Goal: Contribute content

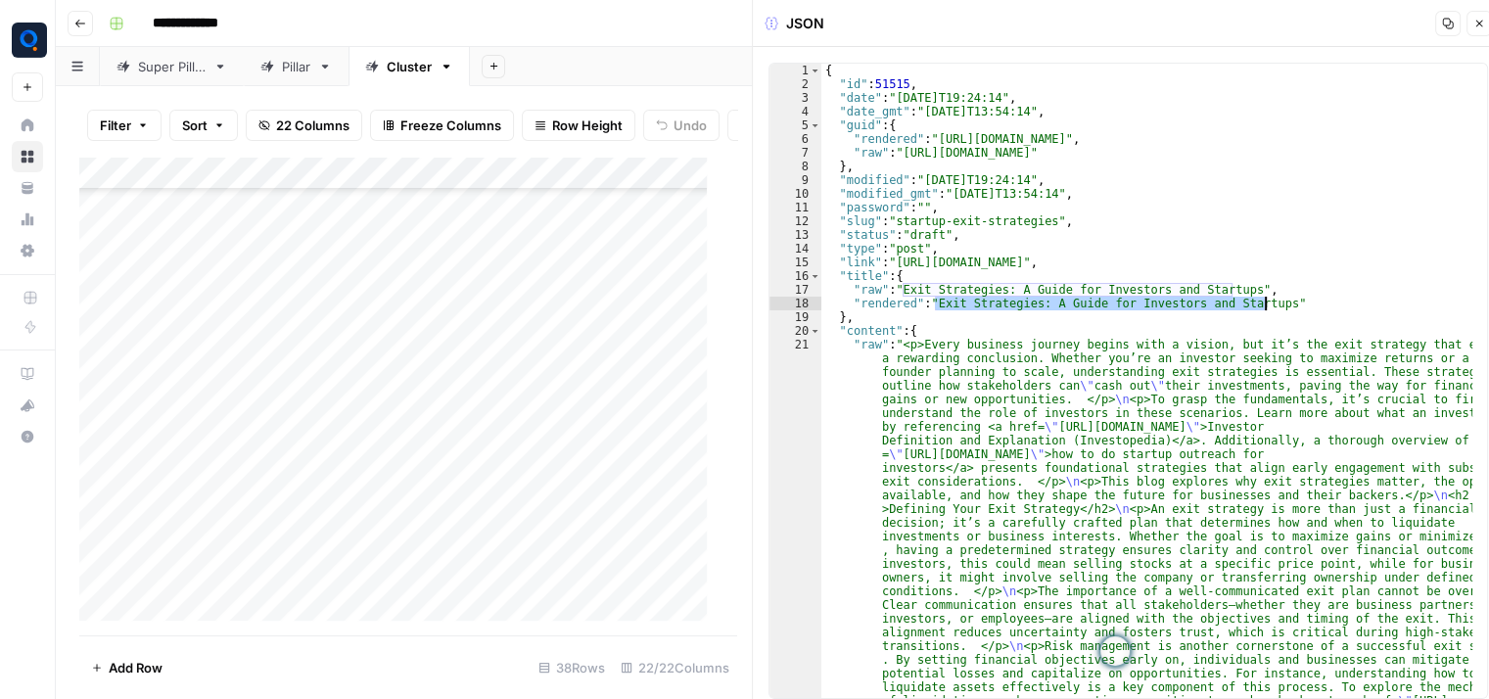
scroll to position [791, 0]
click at [580, 263] on div "Add Column" at bounding box center [400, 397] width 643 height 480
click at [534, 259] on div "Add Column" at bounding box center [400, 397] width 643 height 480
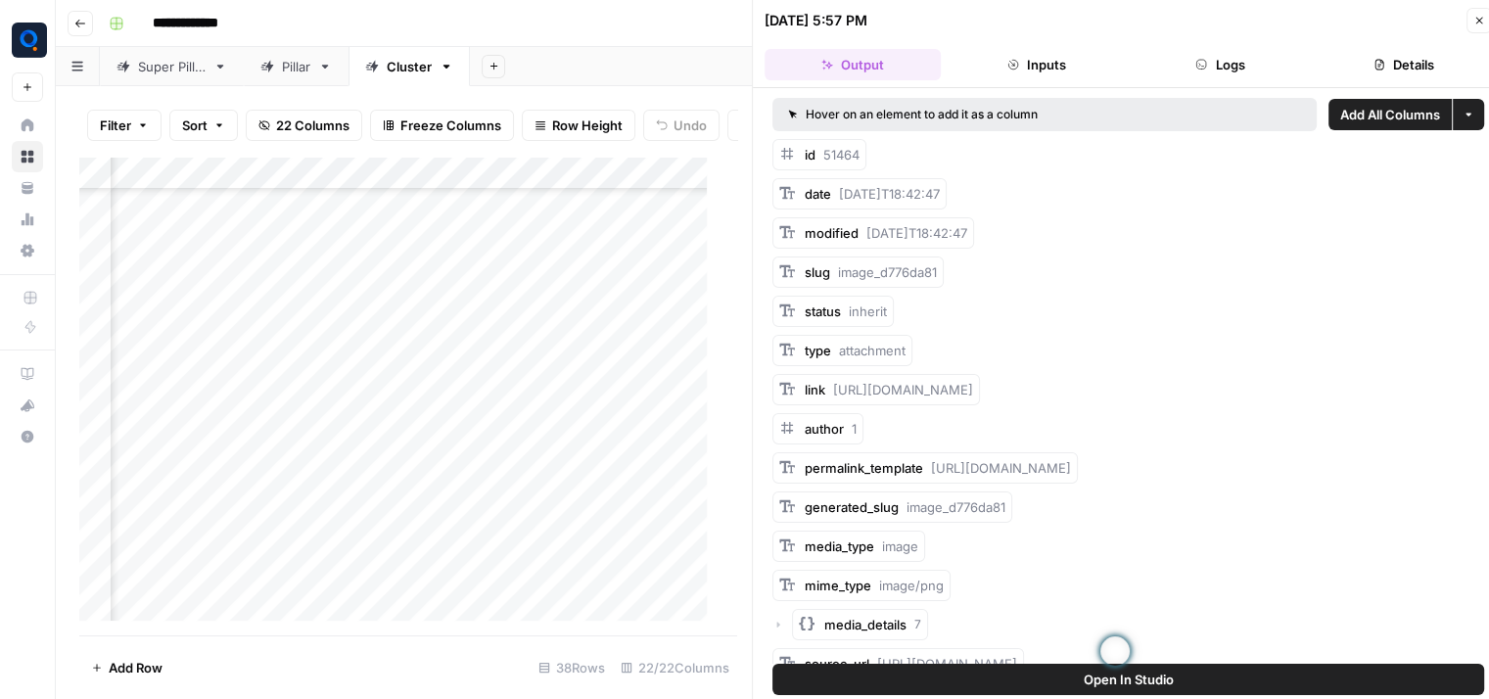
click at [1234, 76] on button "Logs" at bounding box center [1221, 64] width 176 height 31
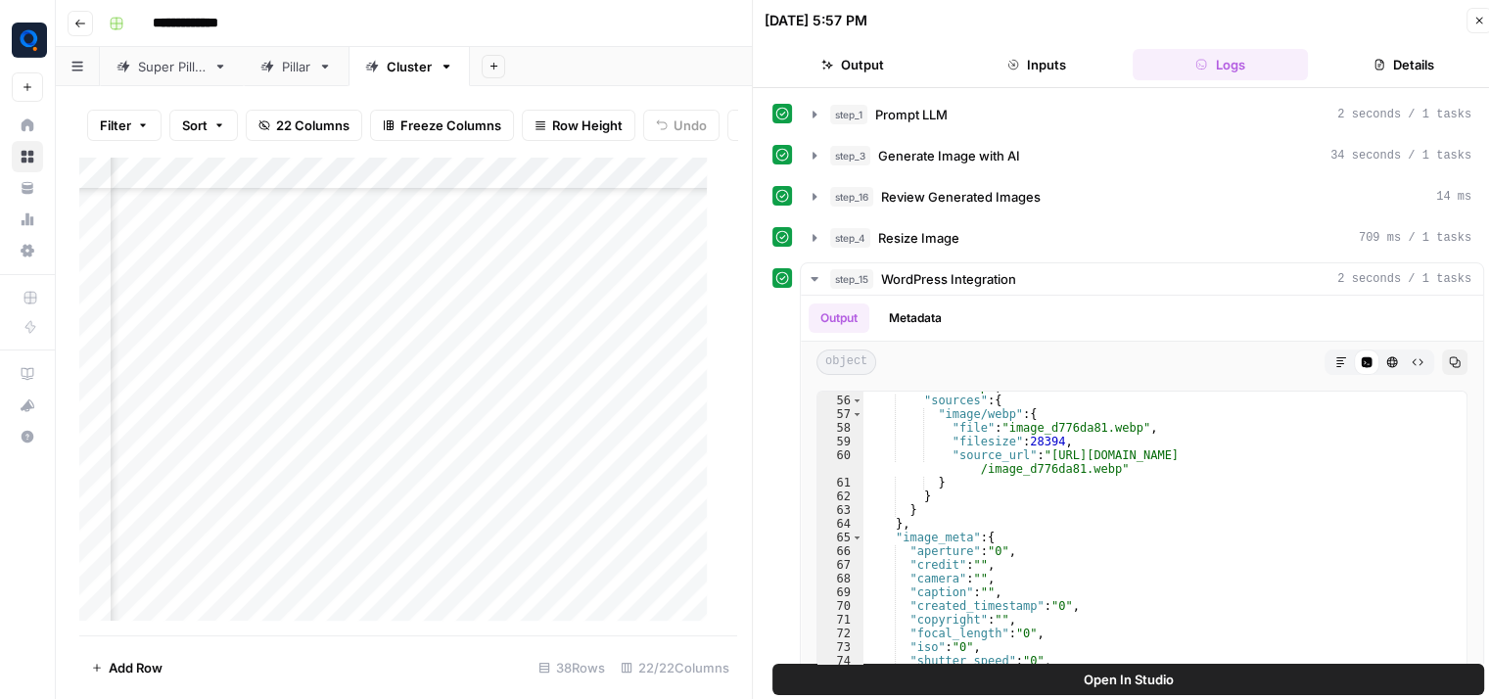
scroll to position [791, 1578]
click at [431, 254] on div "Add Column" at bounding box center [400, 397] width 643 height 480
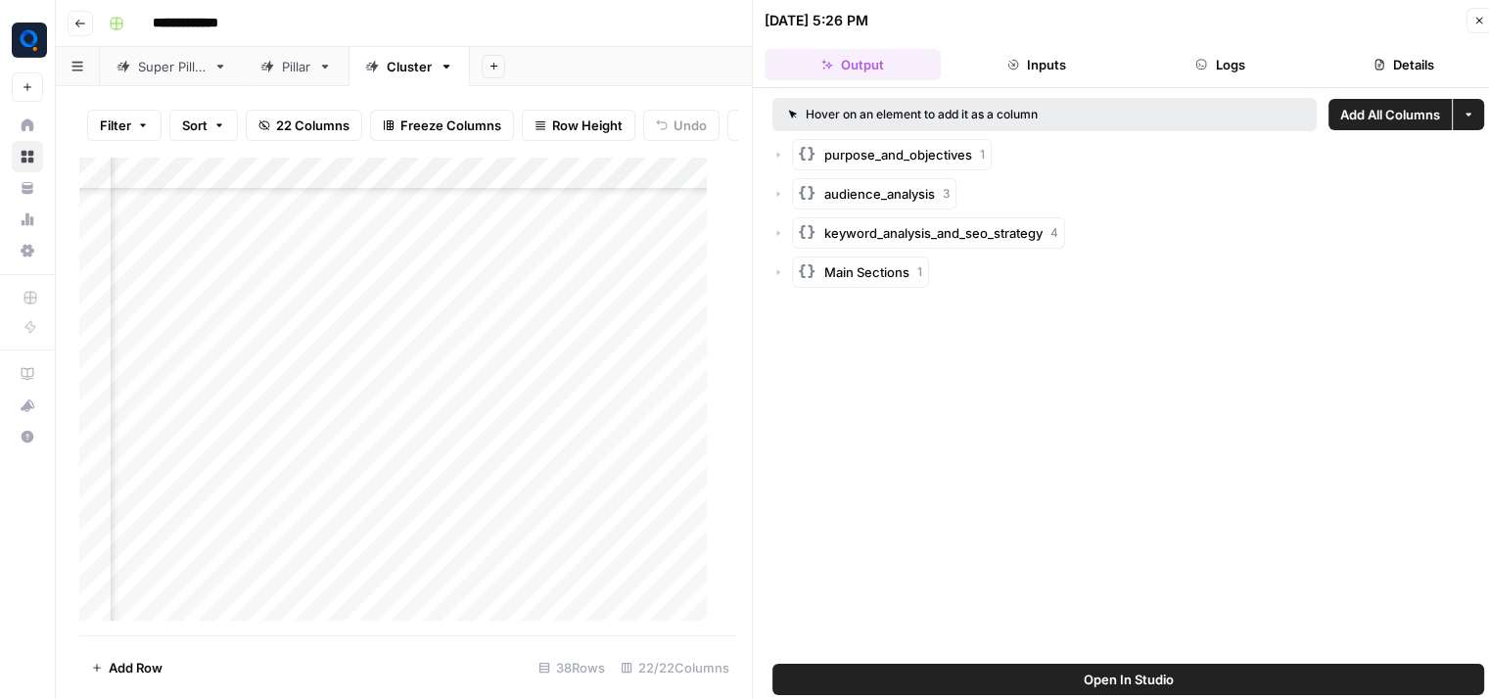
click at [1271, 52] on button "Logs" at bounding box center [1221, 64] width 176 height 31
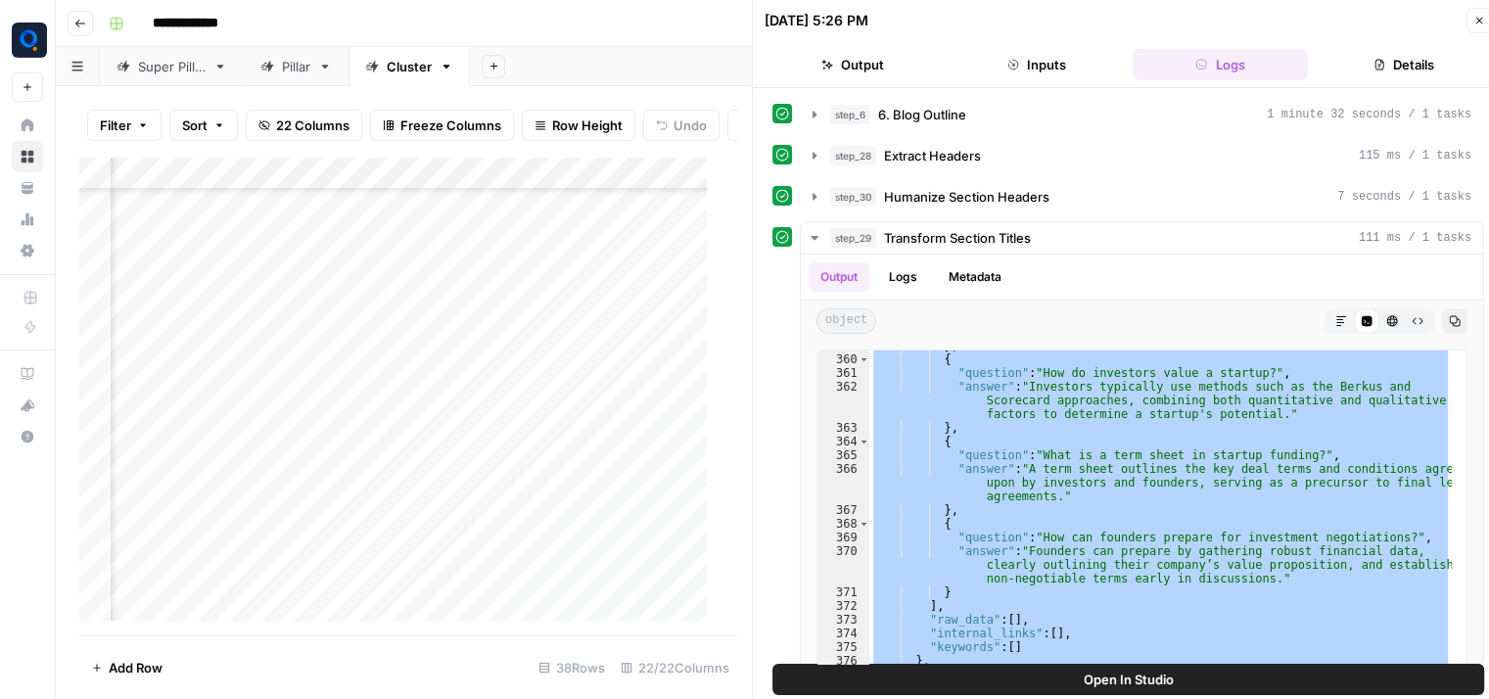
scroll to position [7235, 0]
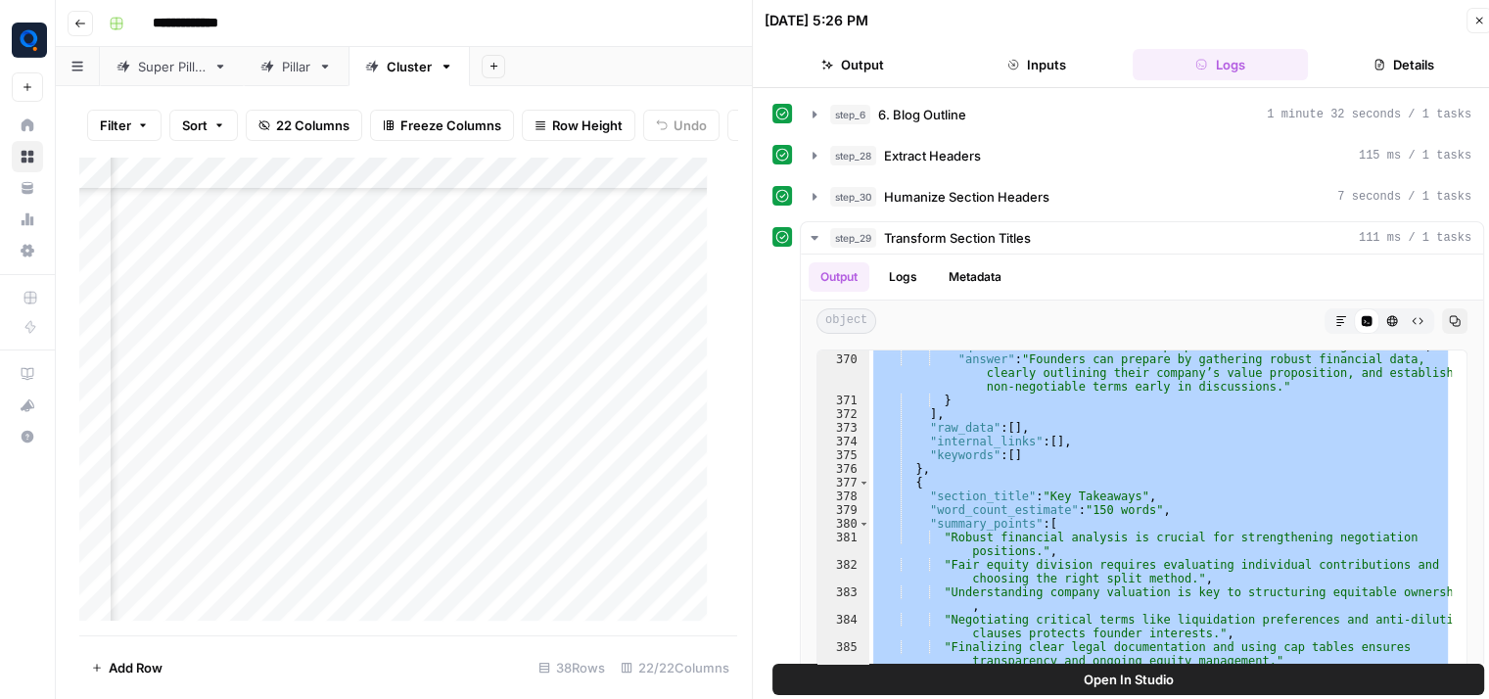
drag, startPoint x: 906, startPoint y: 371, endPoint x: 1061, endPoint y: 760, distance: 418.7
click at [1061, 698] on html "**********" at bounding box center [744, 349] width 1489 height 699
type textarea "* *"
click at [427, 288] on div "Add Column" at bounding box center [400, 397] width 643 height 480
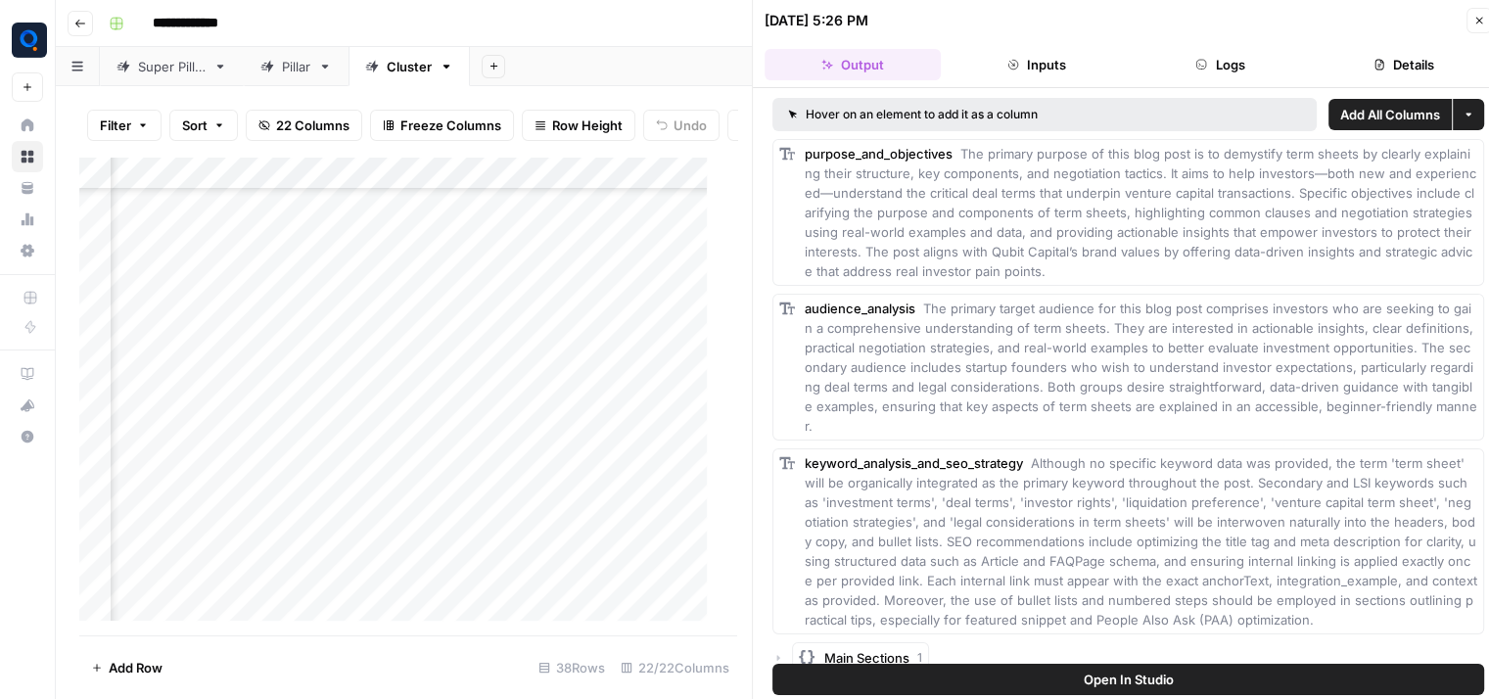
click at [1251, 56] on button "Logs" at bounding box center [1221, 64] width 176 height 31
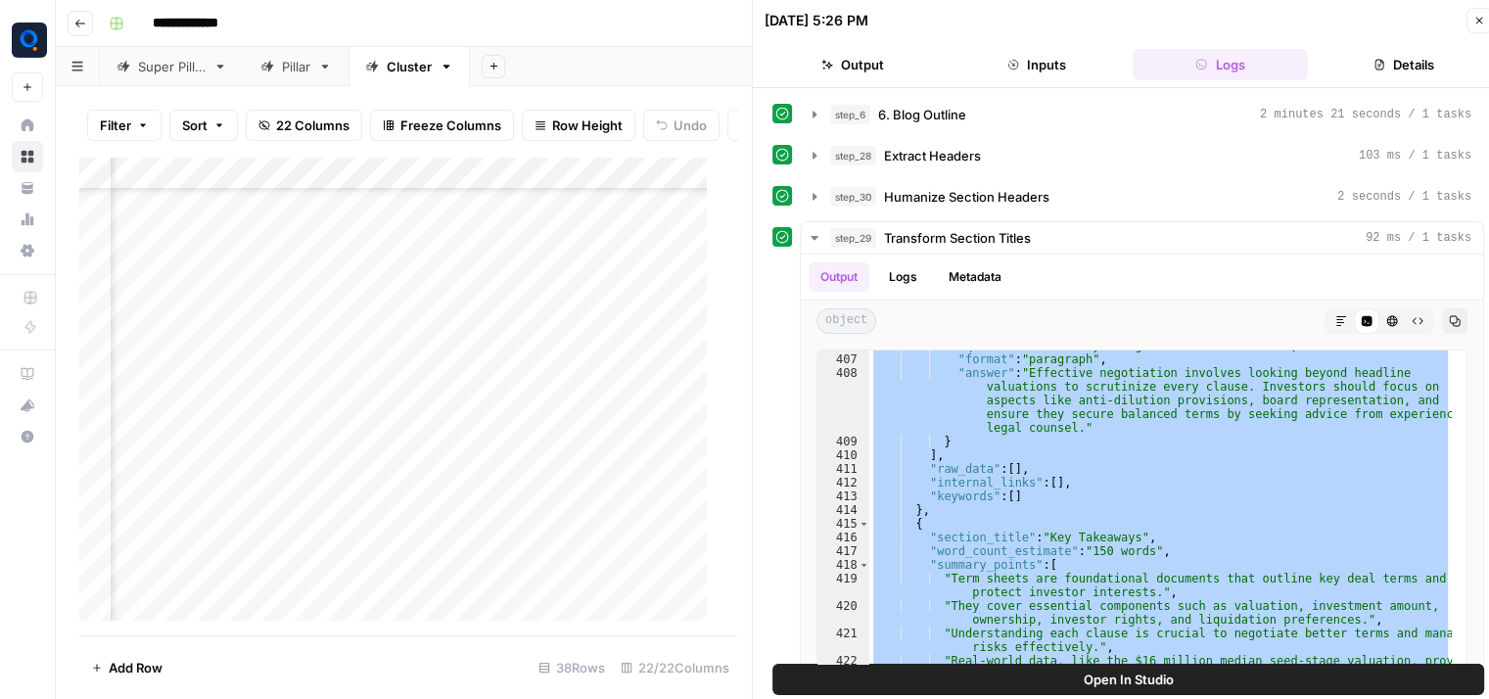
scroll to position [7975, 0]
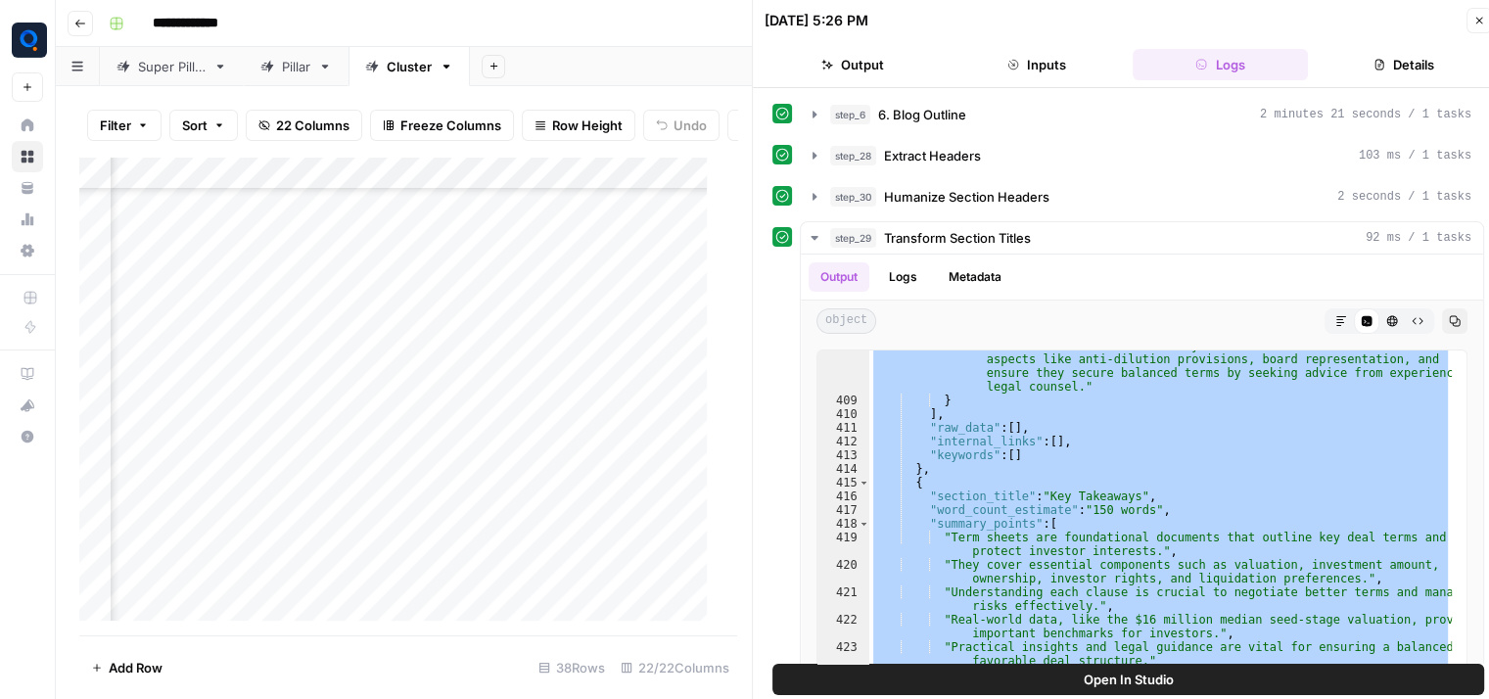
drag, startPoint x: 901, startPoint y: 373, endPoint x: 1066, endPoint y: 760, distance: 420.7
click at [1066, 698] on html "**********" at bounding box center [744, 349] width 1489 height 699
type textarea "* *"
click at [423, 325] on div "Add Column" at bounding box center [400, 397] width 643 height 480
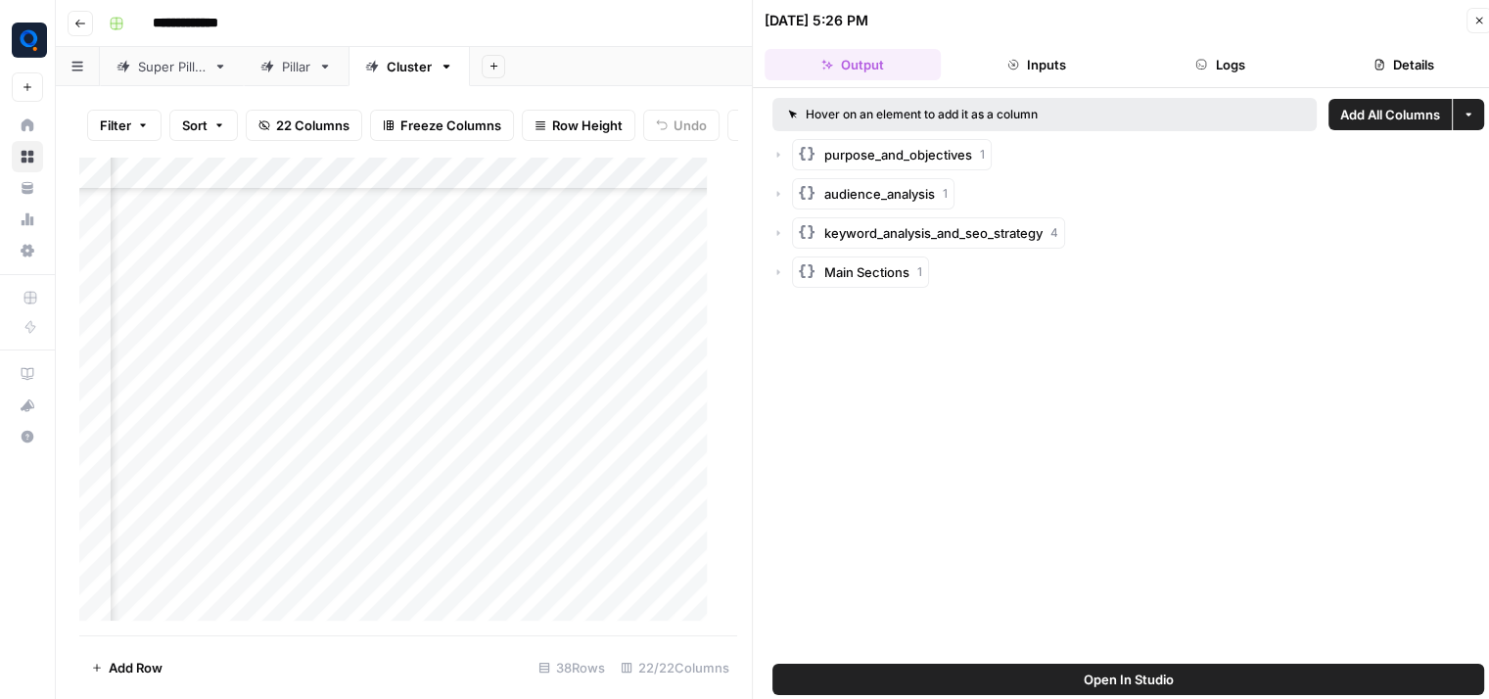
click at [1245, 70] on button "Logs" at bounding box center [1221, 64] width 176 height 31
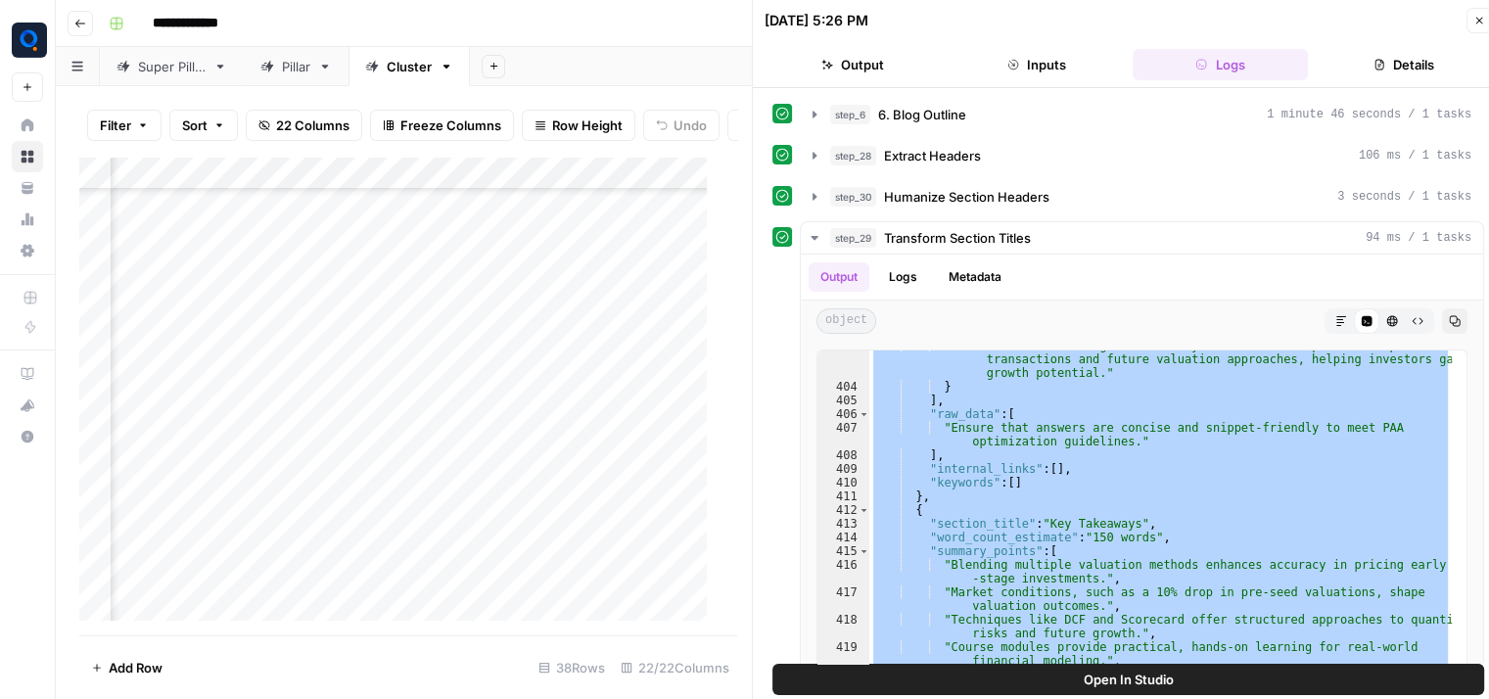
scroll to position [7771, 0]
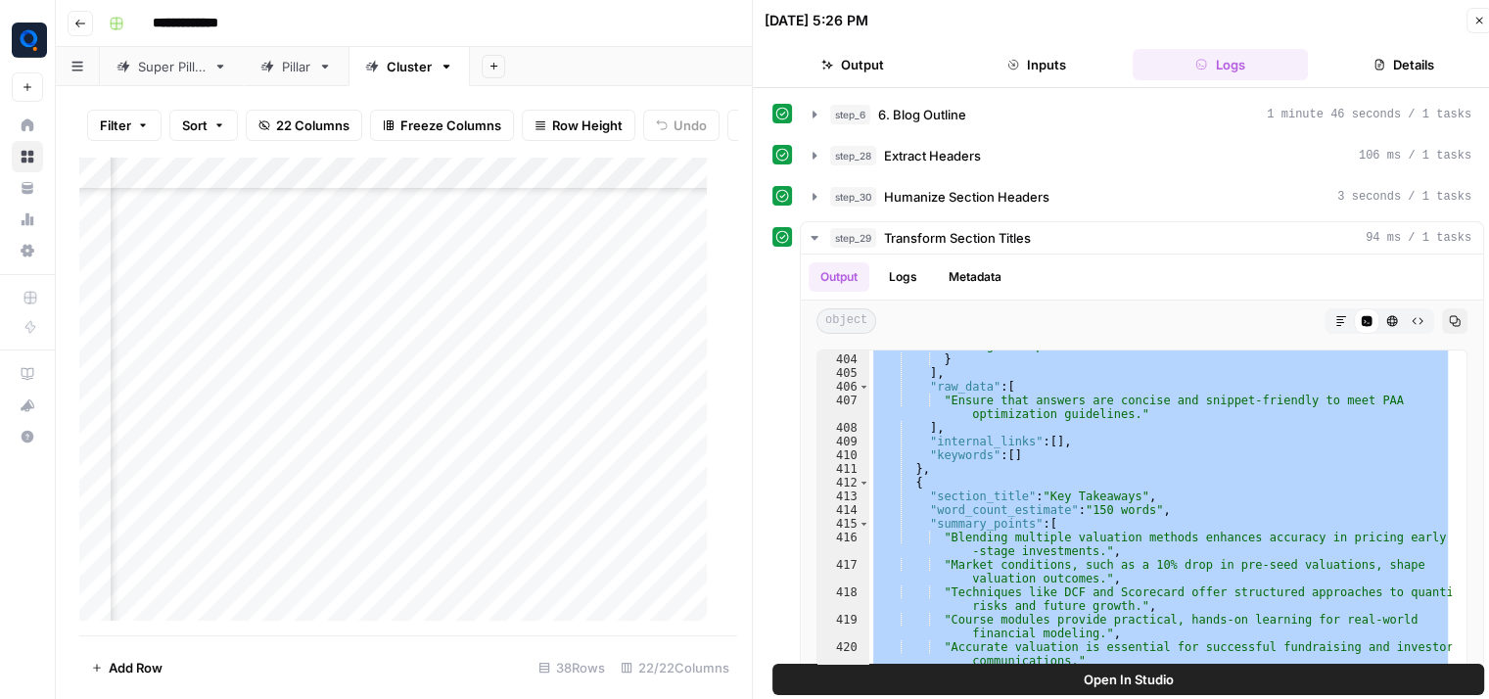
drag, startPoint x: 900, startPoint y: 385, endPoint x: 991, endPoint y: 757, distance: 383.1
click at [991, 698] on html "**********" at bounding box center [744, 349] width 1489 height 699
type textarea "* *"
click at [347, 326] on div "Add Column" at bounding box center [400, 397] width 643 height 480
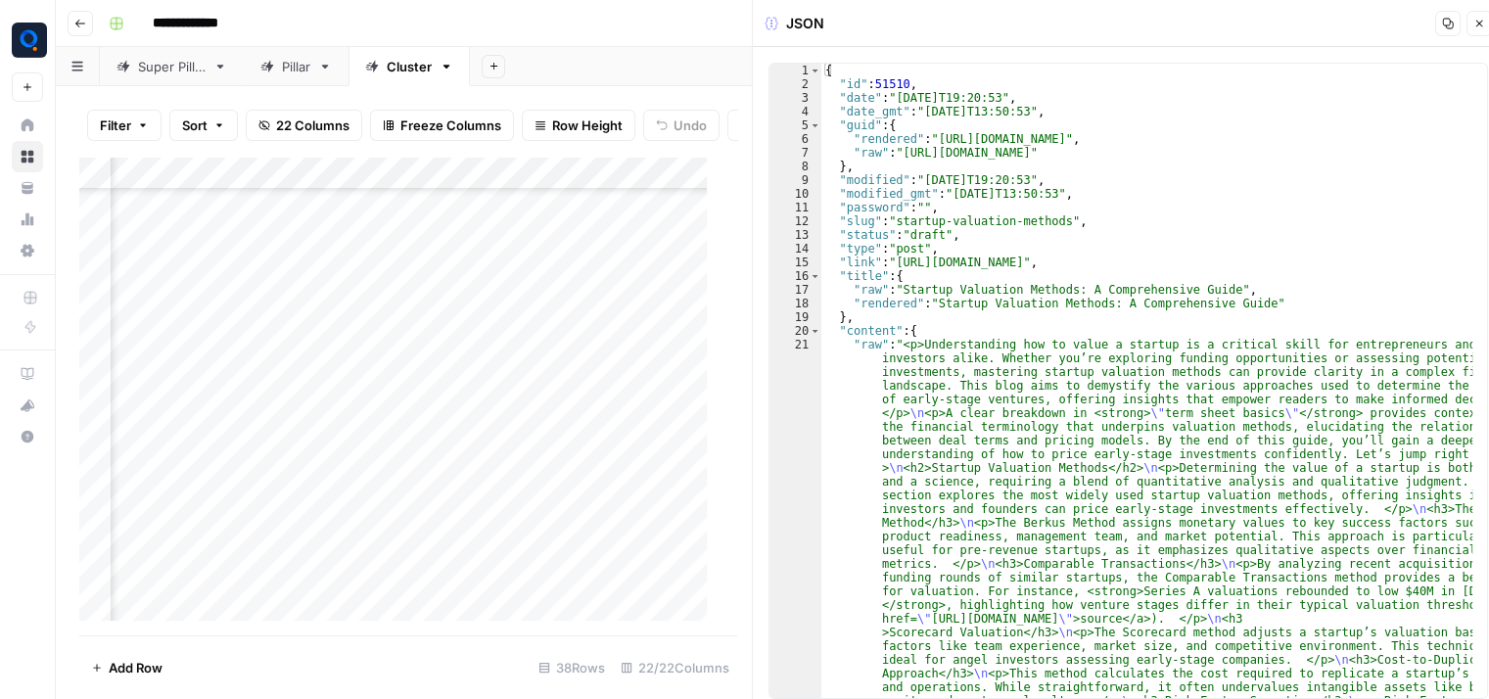
type textarea "**********"
drag, startPoint x: 933, startPoint y: 306, endPoint x: 1245, endPoint y: 303, distance: 312.4
click at [363, 359] on div "Add Column" at bounding box center [400, 397] width 643 height 480
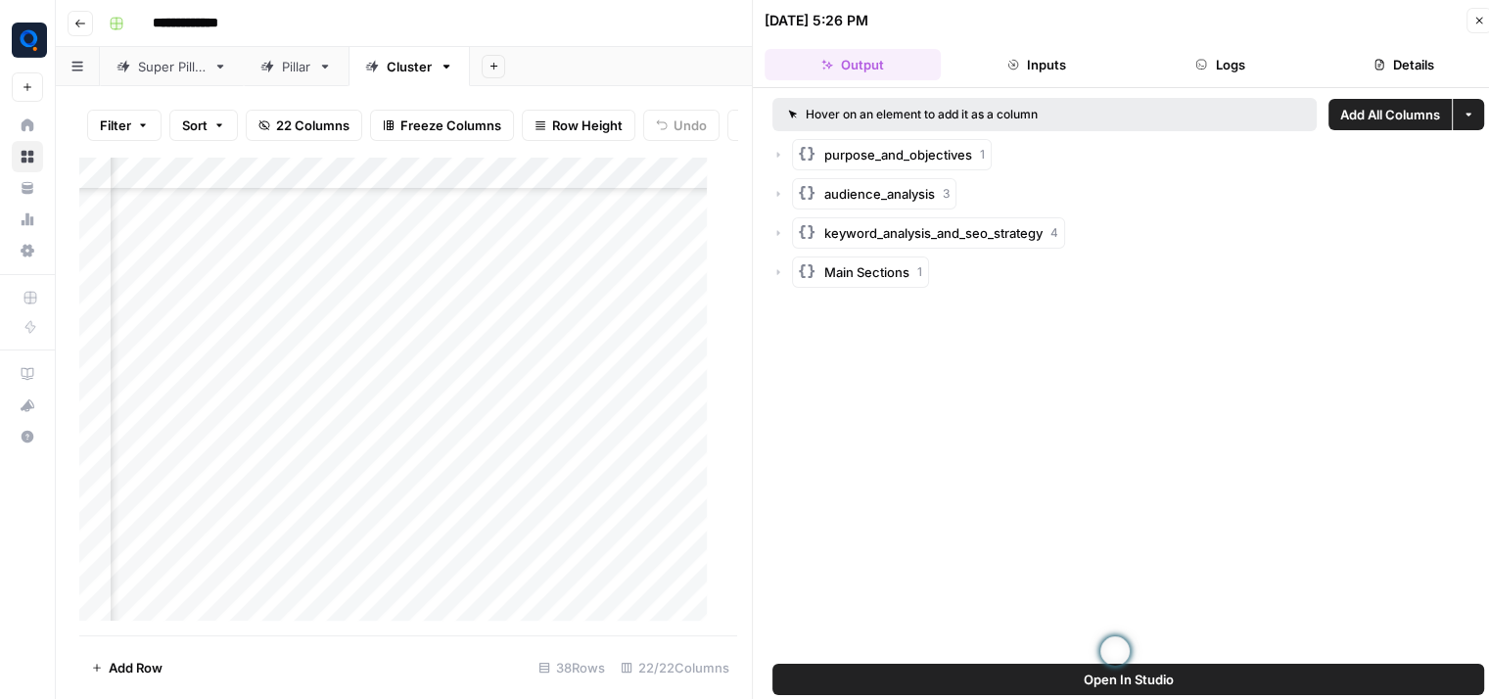
click at [1277, 57] on button "Logs" at bounding box center [1221, 64] width 176 height 31
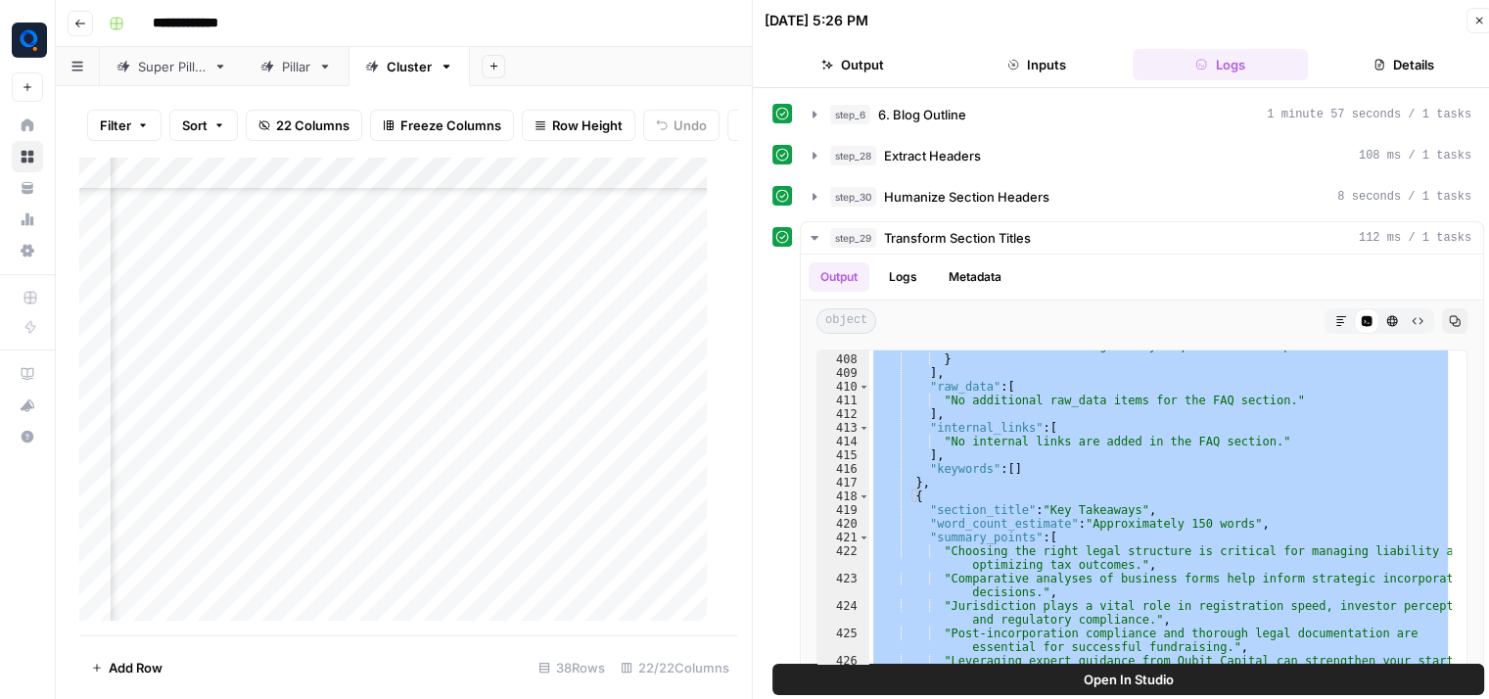
scroll to position [7646, 0]
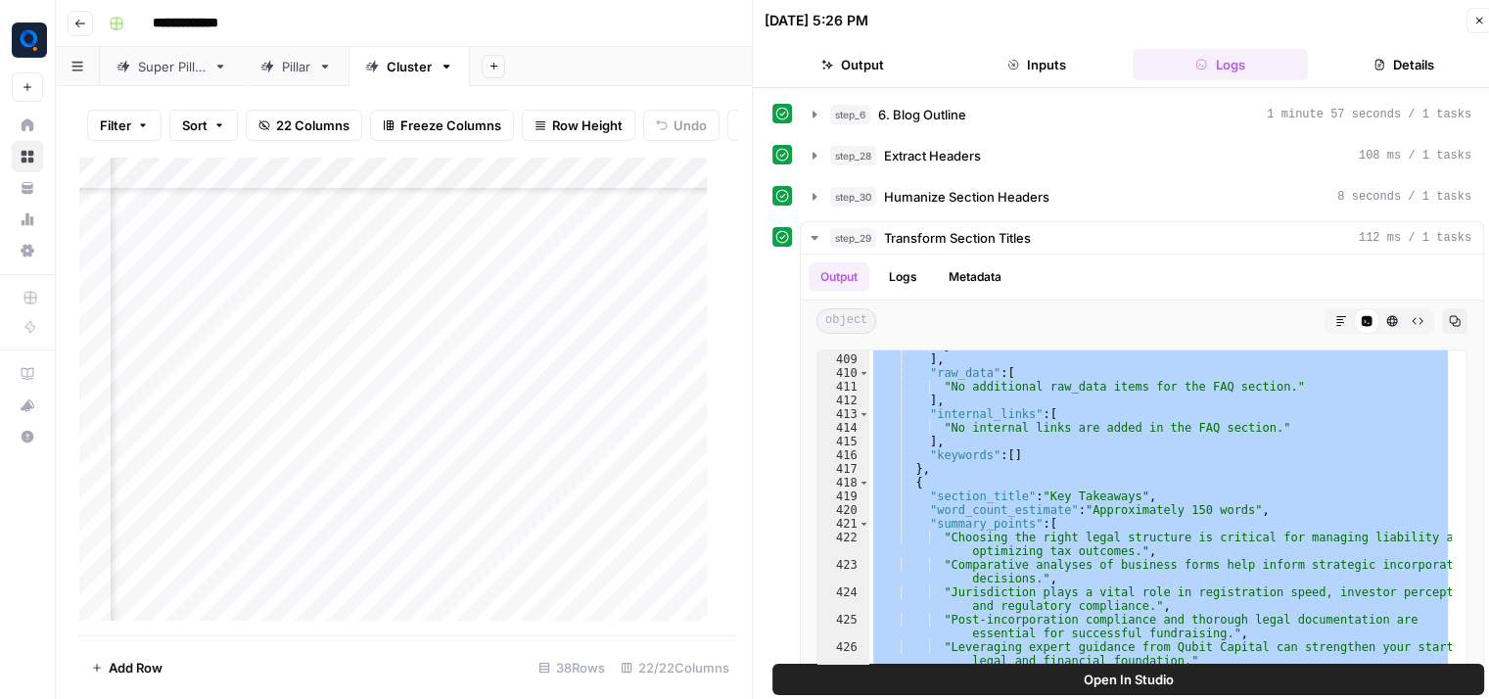
drag, startPoint x: 907, startPoint y: 462, endPoint x: 971, endPoint y: 757, distance: 301.7
click at [971, 698] on html "**********" at bounding box center [744, 349] width 1489 height 699
type textarea "* *"
click at [361, 395] on div "Add Column" at bounding box center [400, 397] width 643 height 480
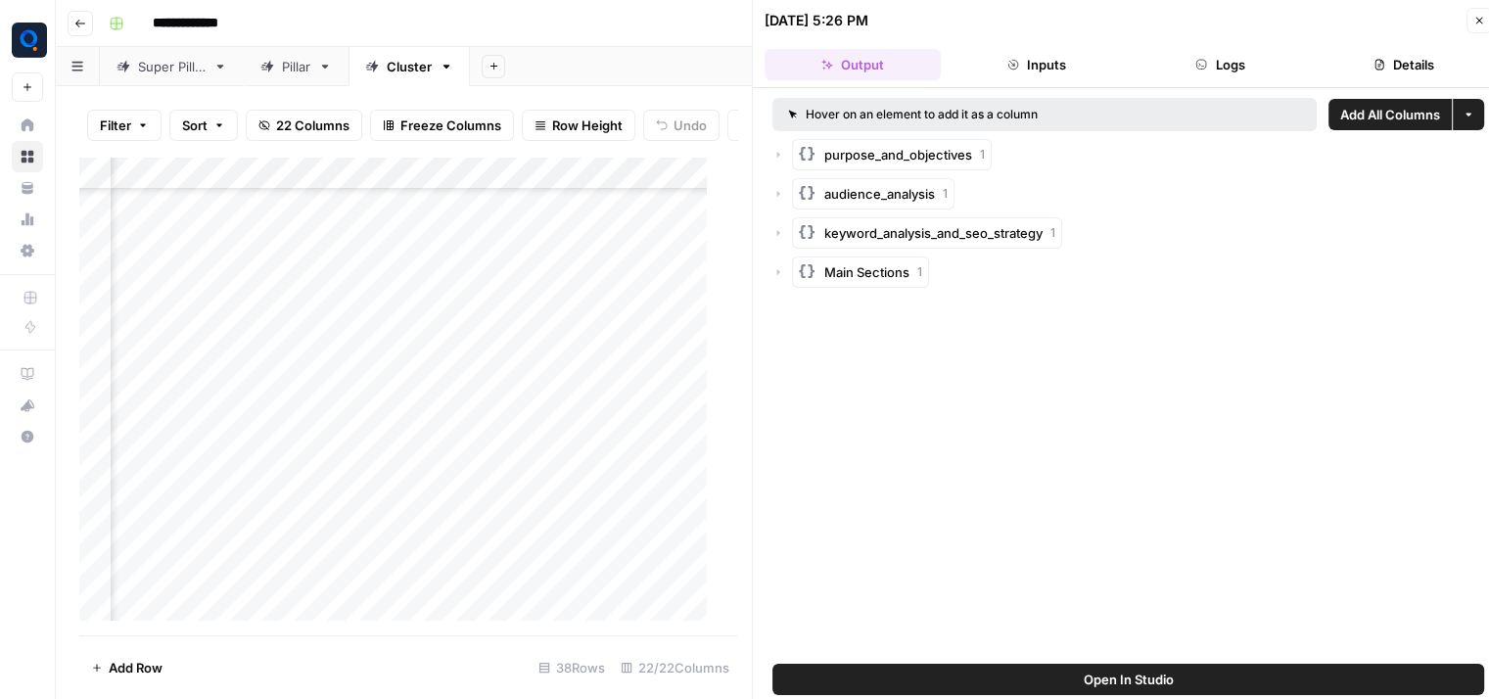
click at [1247, 69] on button "Logs" at bounding box center [1221, 64] width 176 height 31
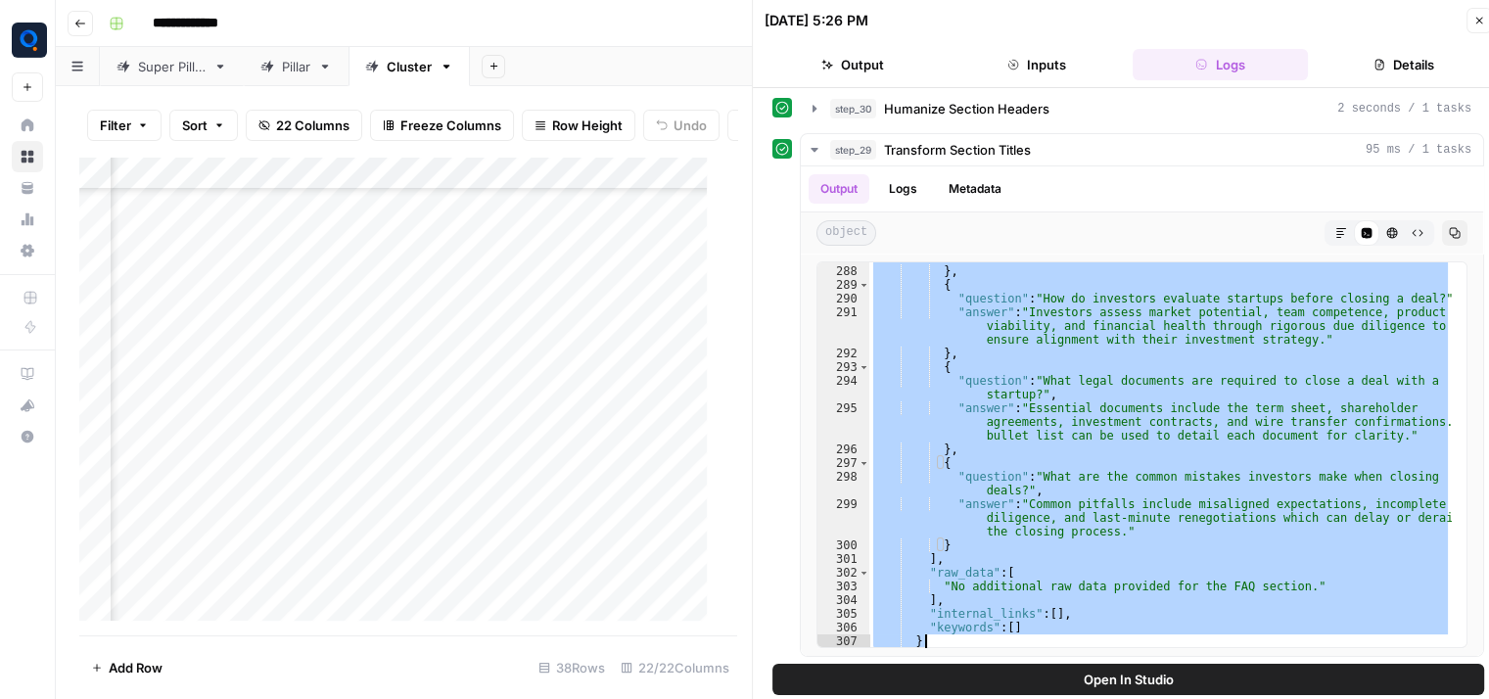
scroll to position [5824, 0]
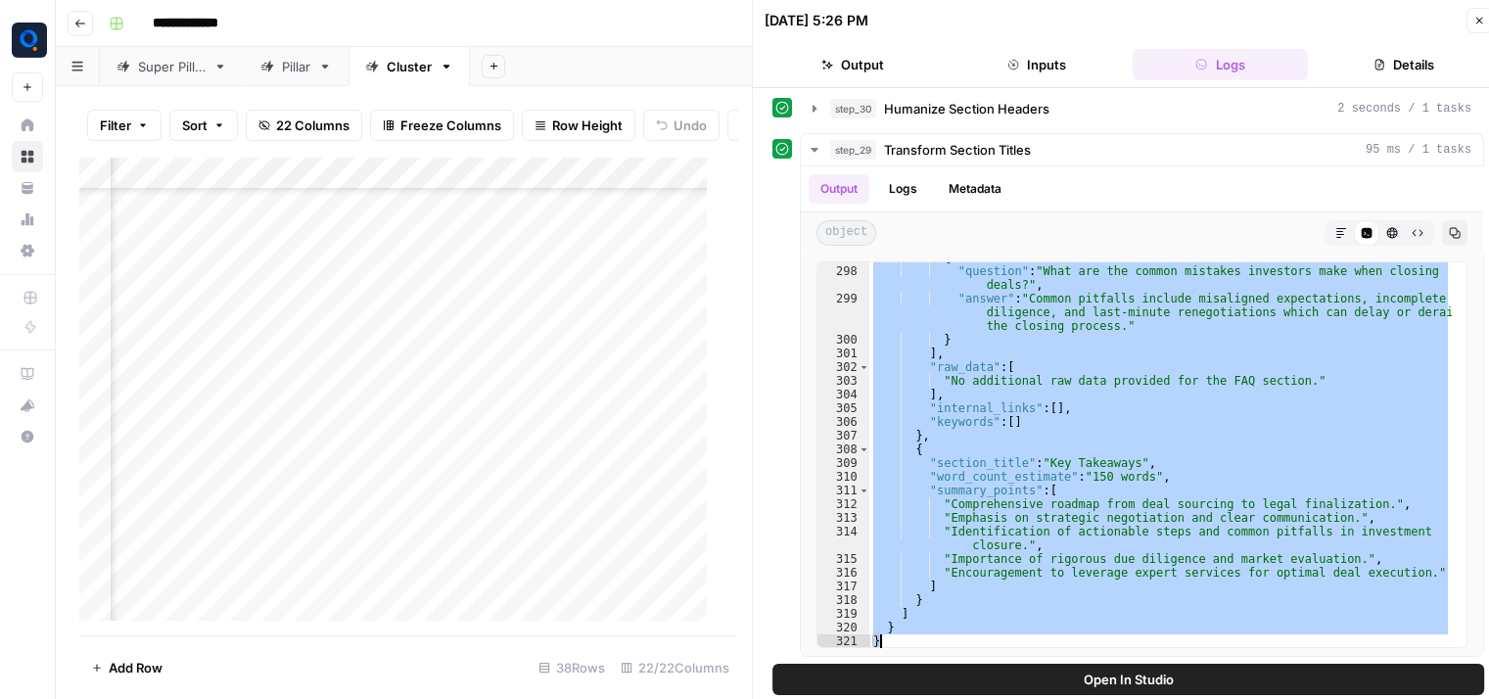
drag, startPoint x: 910, startPoint y: 271, endPoint x: 1010, endPoint y: 760, distance: 498.9
click at [1010, 698] on html "**********" at bounding box center [744, 349] width 1489 height 699
type textarea "* *"
click at [364, 428] on div "Add Column" at bounding box center [400, 397] width 643 height 480
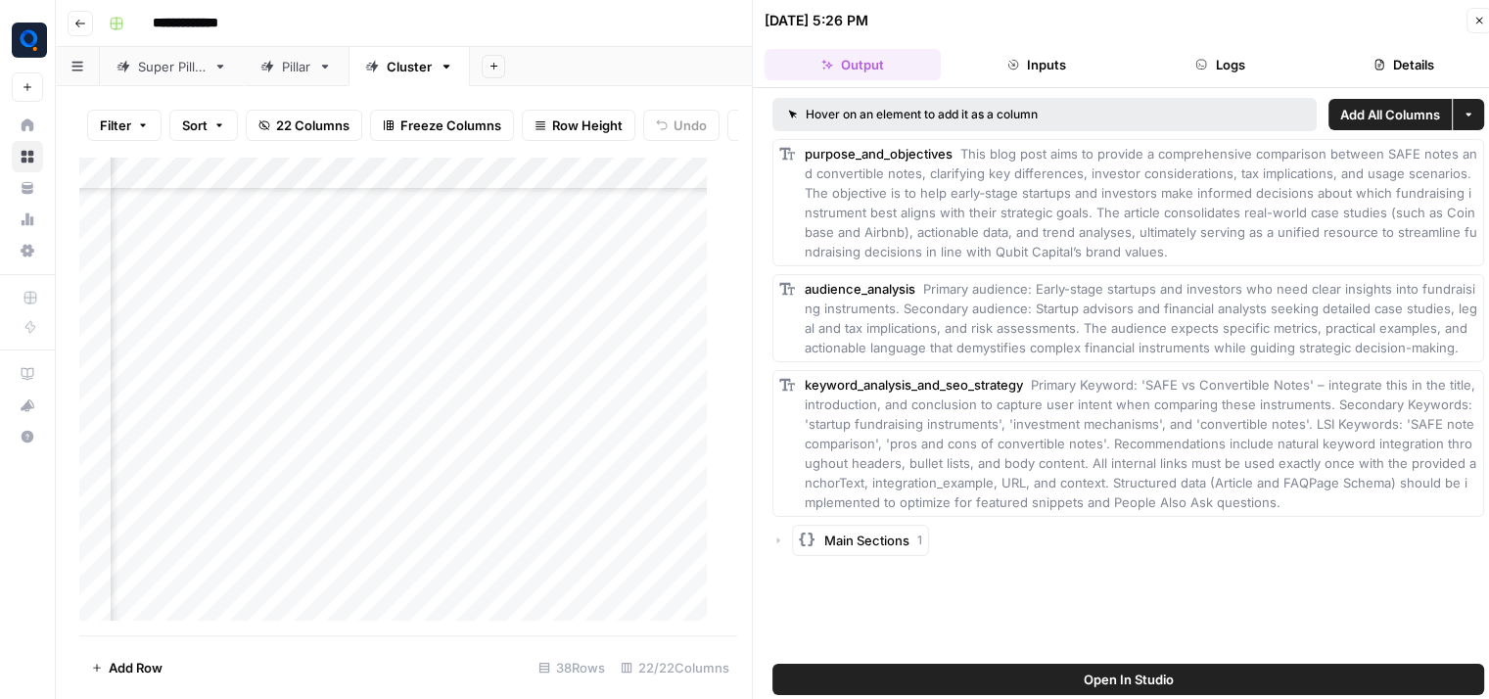
click at [1254, 73] on button "Logs" at bounding box center [1221, 64] width 176 height 31
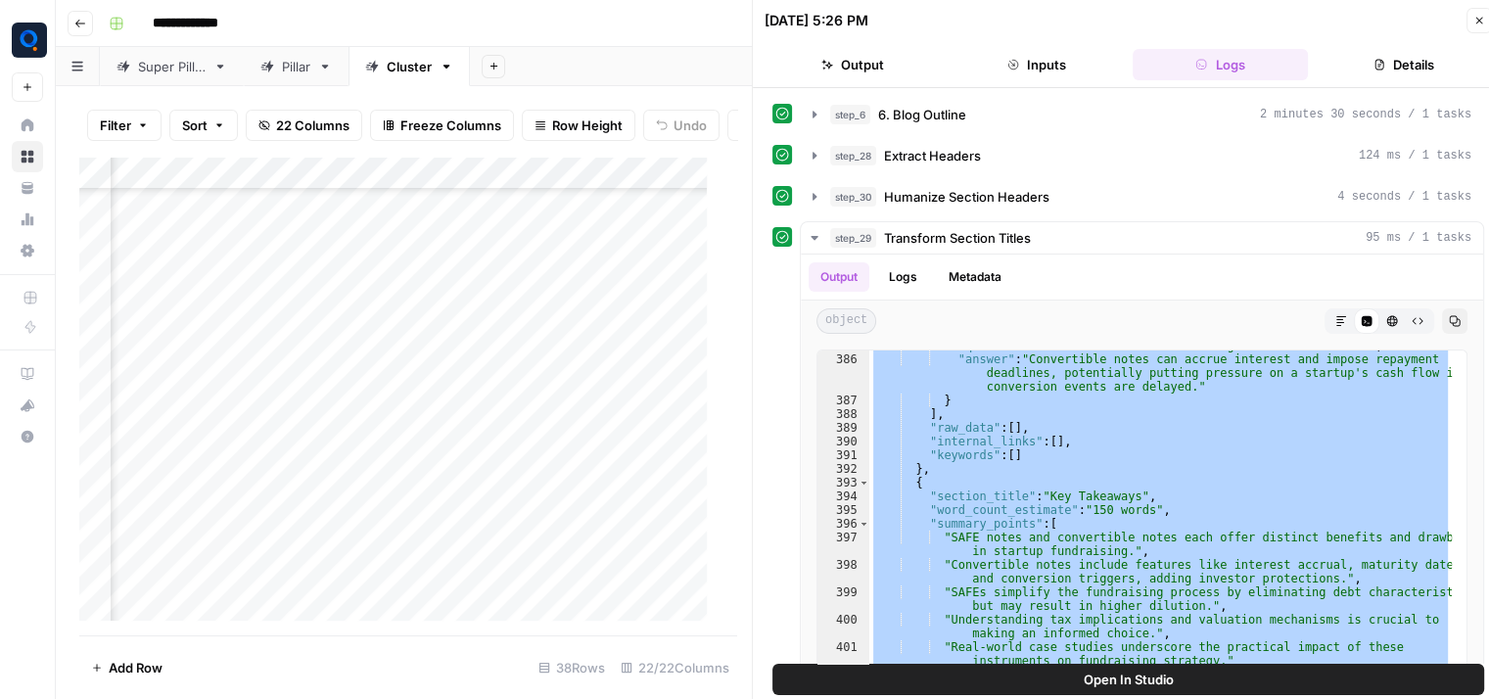
scroll to position [7372, 0]
drag, startPoint x: 912, startPoint y: 458, endPoint x: 1007, endPoint y: 760, distance: 316.2
click at [1007, 698] on html "**********" at bounding box center [744, 349] width 1489 height 699
type textarea "* *"
click at [372, 458] on div "Add Column" at bounding box center [400, 397] width 643 height 480
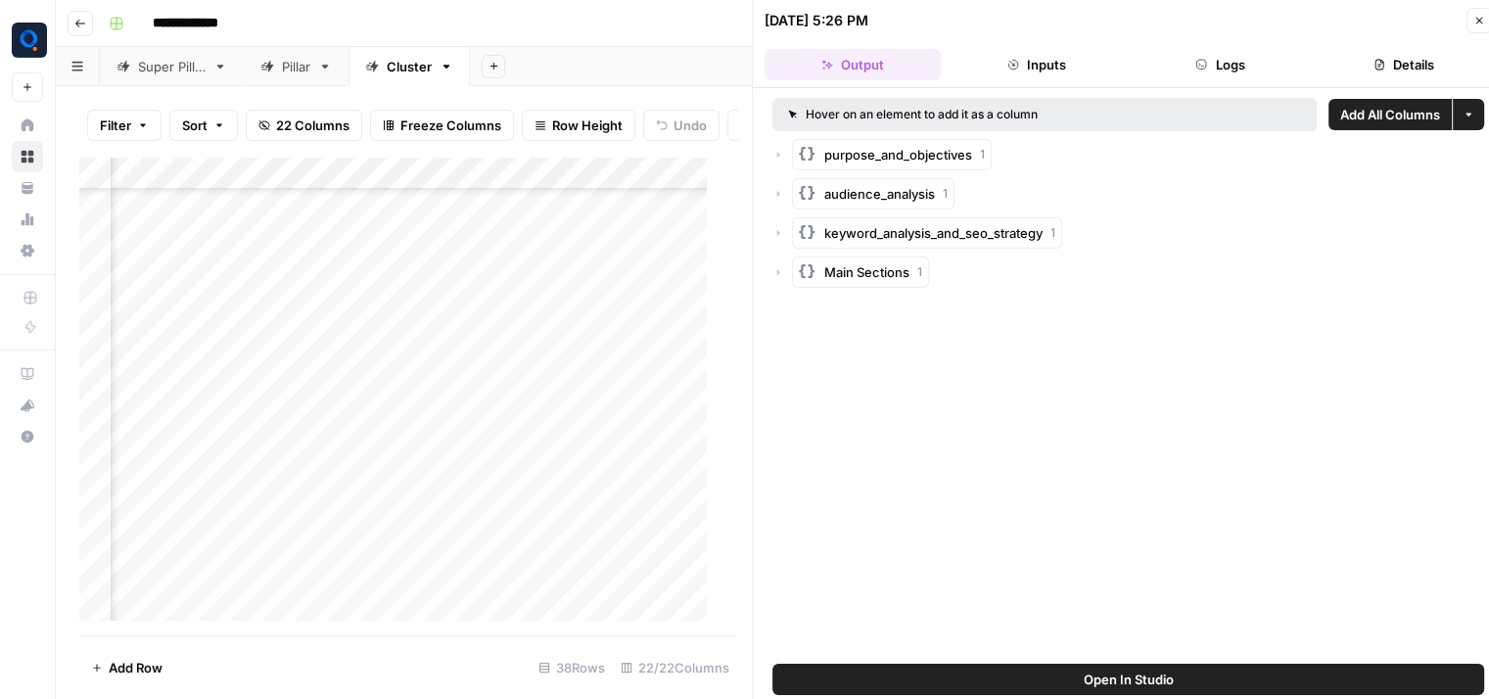
click at [1269, 64] on button "Logs" at bounding box center [1221, 64] width 176 height 31
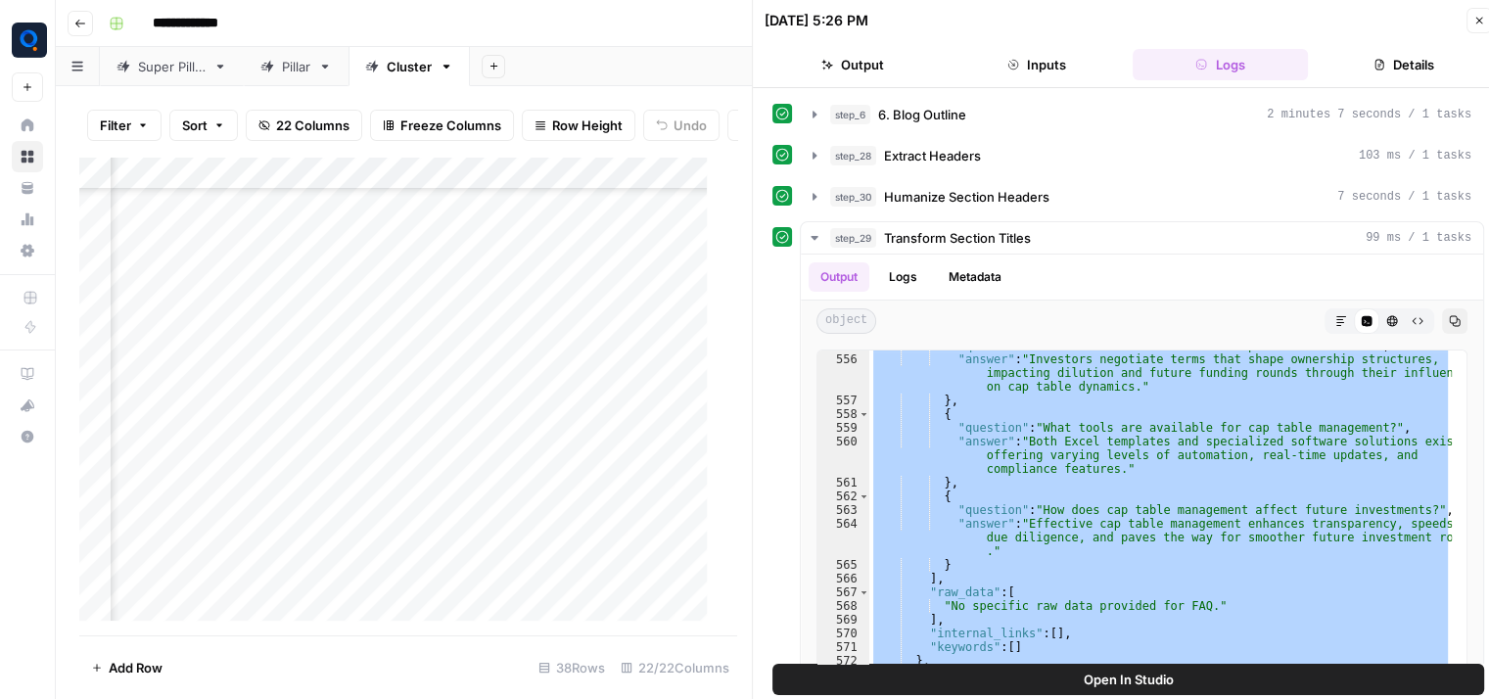
scroll to position [10004, 0]
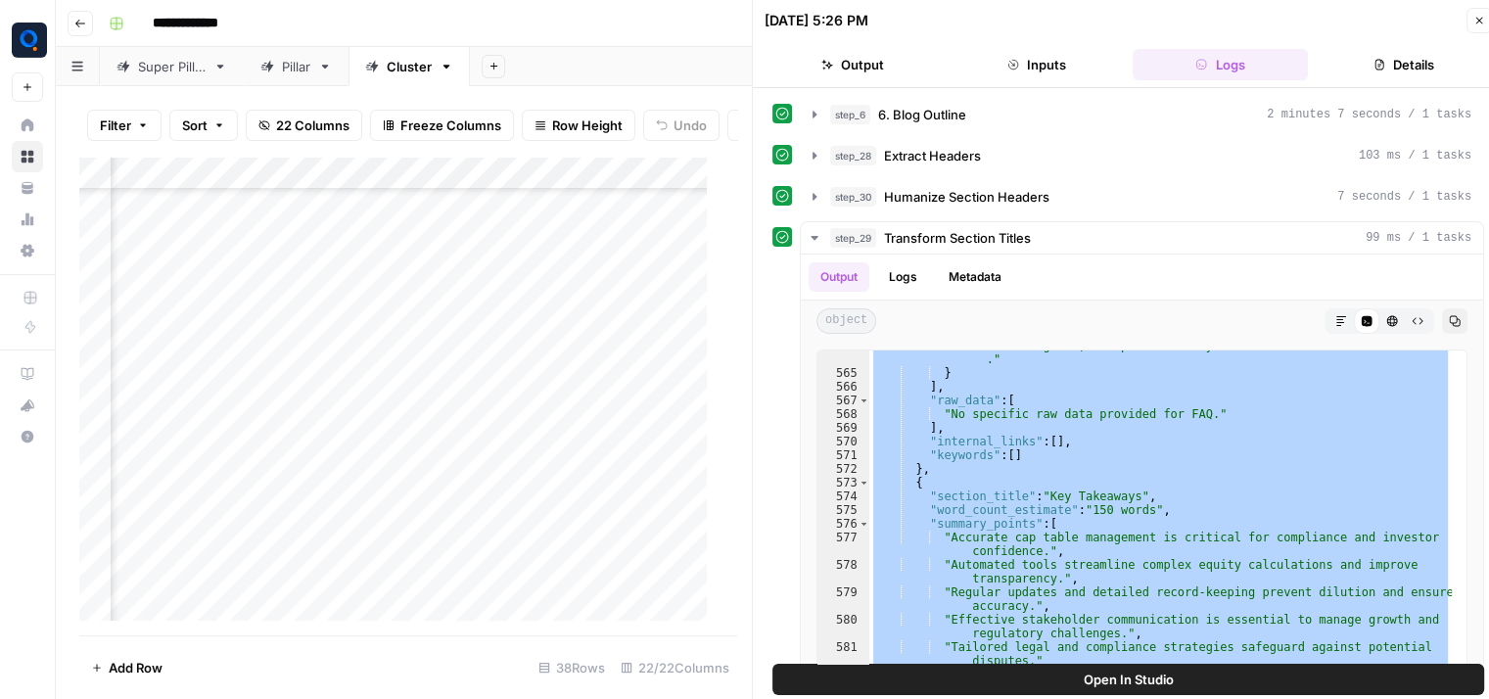
drag, startPoint x: 905, startPoint y: 396, endPoint x: 1111, endPoint y: 760, distance: 418.8
click at [1111, 698] on html "**********" at bounding box center [744, 349] width 1489 height 699
type textarea "* *"
